Goal: Task Accomplishment & Management: Manage account settings

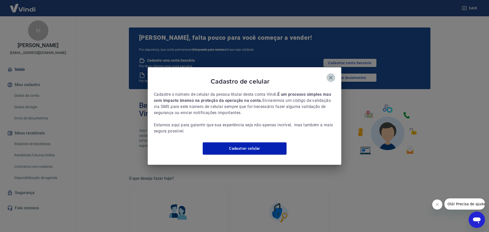
click at [333, 75] on icon "button" at bounding box center [331, 78] width 6 height 6
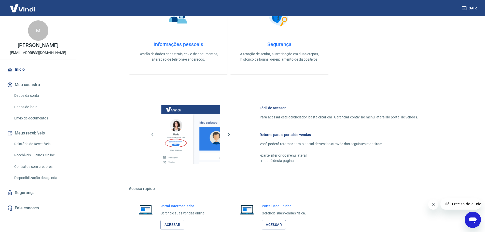
scroll to position [228, 0]
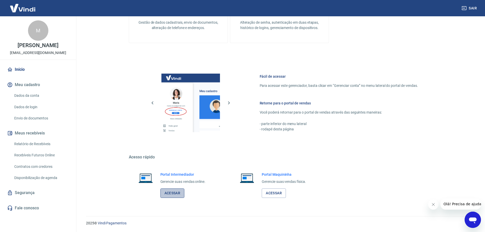
click at [179, 192] on link "Acessar" at bounding box center [173, 193] width 24 height 9
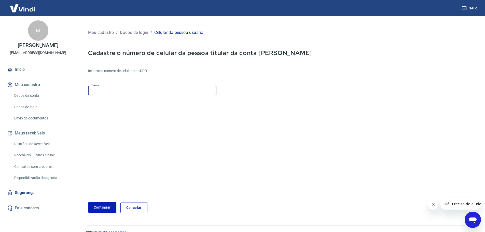
click at [139, 90] on input "Celular" at bounding box center [152, 90] width 128 height 9
paste input "[PHONE_NUMBER]"
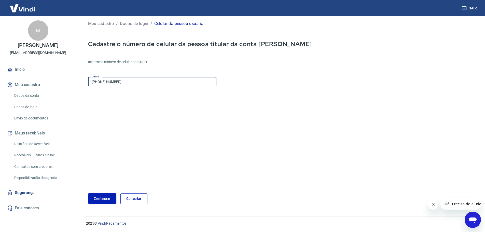
scroll to position [9, 0]
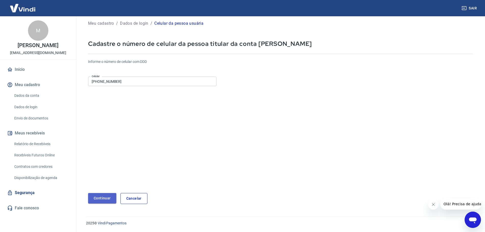
click at [102, 200] on button "Continuar" at bounding box center [102, 198] width 28 height 10
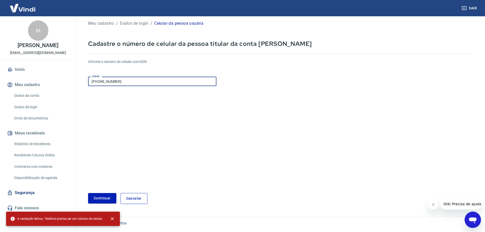
click at [99, 80] on input "[PHONE_NUMBER]" at bounding box center [152, 81] width 128 height 9
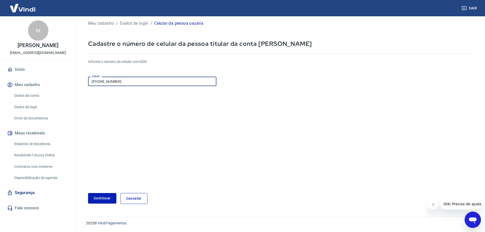
type input "[PHONE_NUMBER]"
click at [102, 200] on button "Continuar" at bounding box center [102, 198] width 28 height 10
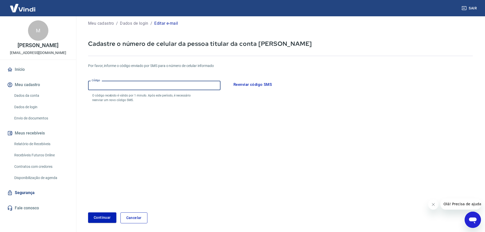
click at [142, 86] on input "Código" at bounding box center [154, 85] width 133 height 9
drag, startPoint x: 138, startPoint y: 209, endPoint x: 135, endPoint y: 217, distance: 8.3
click at [135, 217] on form "Por favor, informe o código enviado por SMS para o número de celular informado …" at bounding box center [280, 140] width 385 height 166
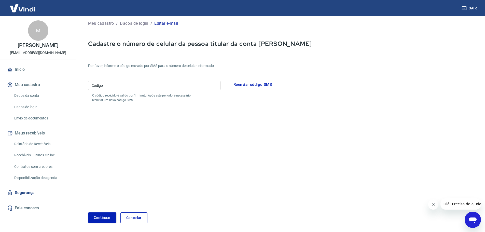
click at [135, 218] on link "Cancelar" at bounding box center [134, 218] width 27 height 11
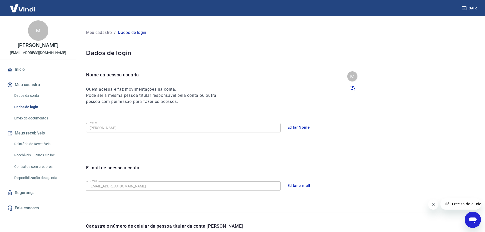
click at [297, 130] on button "Editar Nome" at bounding box center [299, 127] width 28 height 11
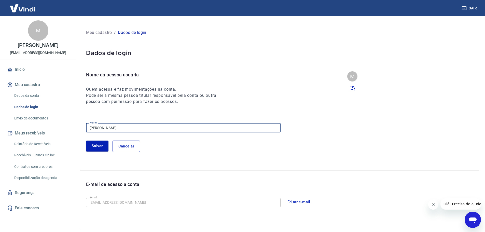
drag, startPoint x: 139, startPoint y: 130, endPoint x: 19, endPoint y: 117, distance: 120.7
click at [11, 118] on div "Sair M [PERSON_NAME] [EMAIL_ADDRESS][DOMAIN_NAME] Início Meu cadastro Dados da …" at bounding box center [242, 116] width 485 height 232
type input "PBE MATRIZ"
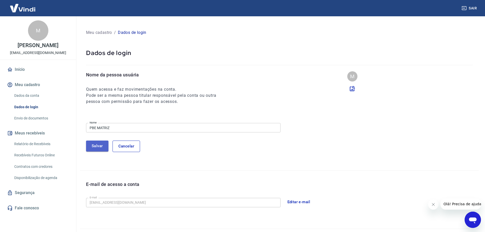
click at [98, 149] on button "Salvar" at bounding box center [97, 146] width 22 height 11
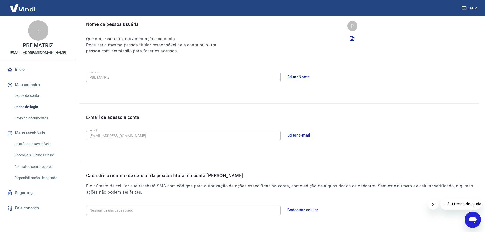
scroll to position [25, 0]
